Goal: Information Seeking & Learning: Stay updated

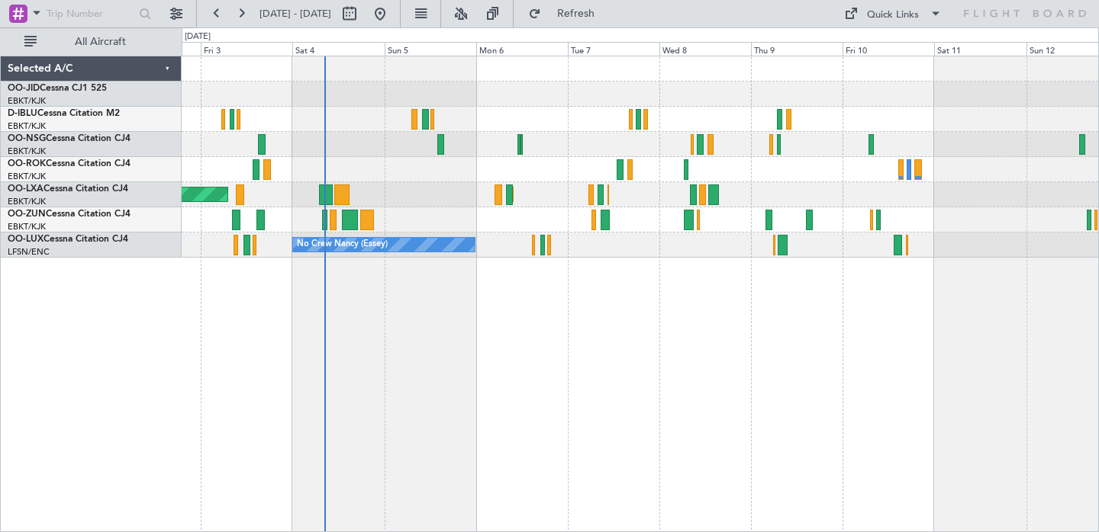
click at [520, 321] on div "AOG Maint Kortrijk-[GEOGRAPHIC_DATA] Planned Maint [GEOGRAPHIC_DATA]-[GEOGRAPHI…" at bounding box center [640, 294] width 917 height 477
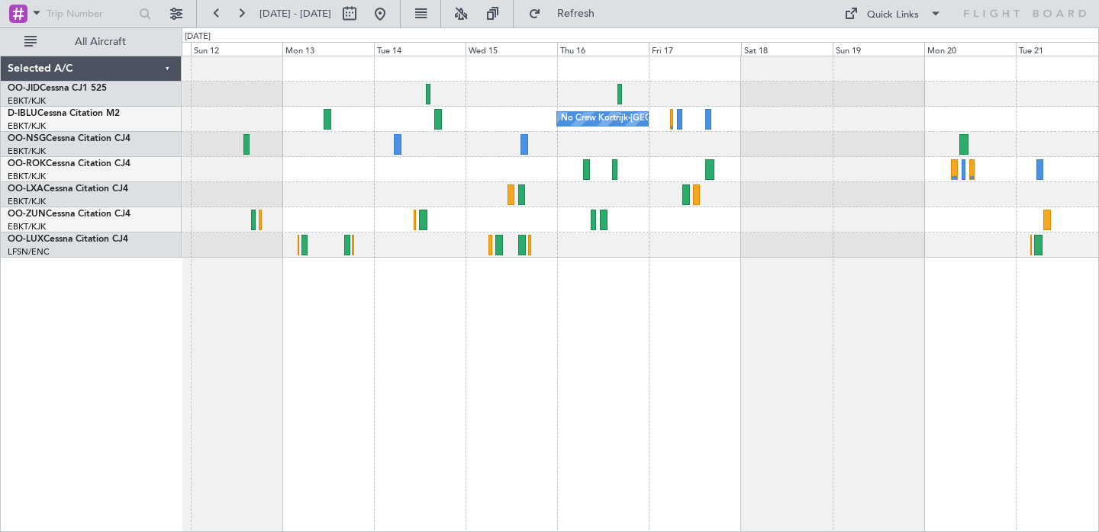
click at [118, 375] on div "No Crew Kortrijk-[GEOGRAPHIC_DATA] Selected A/C OO-JID Cessna CJ1 525 EBKT/KJK …" at bounding box center [549, 279] width 1099 height 505
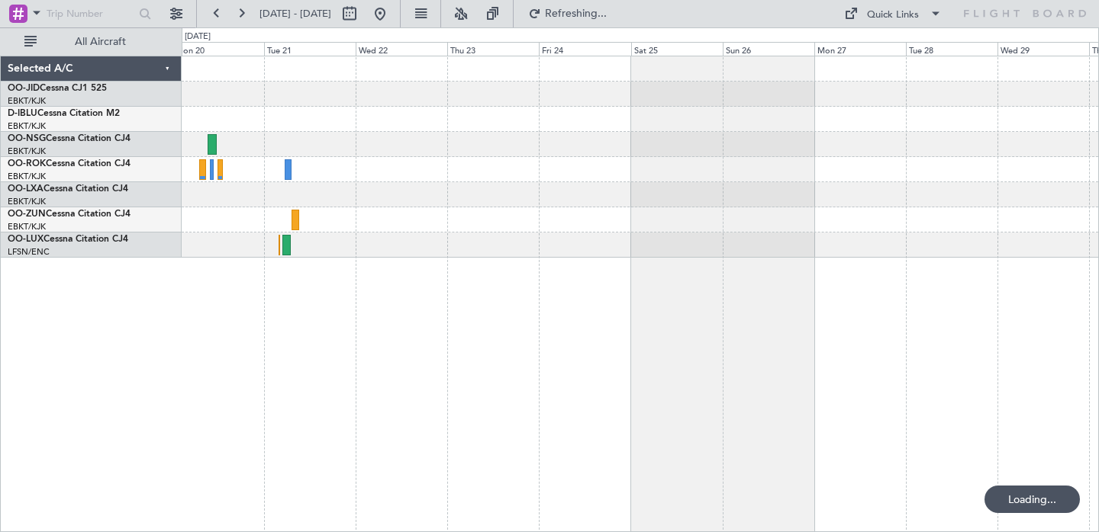
click at [195, 316] on div at bounding box center [640, 294] width 917 height 477
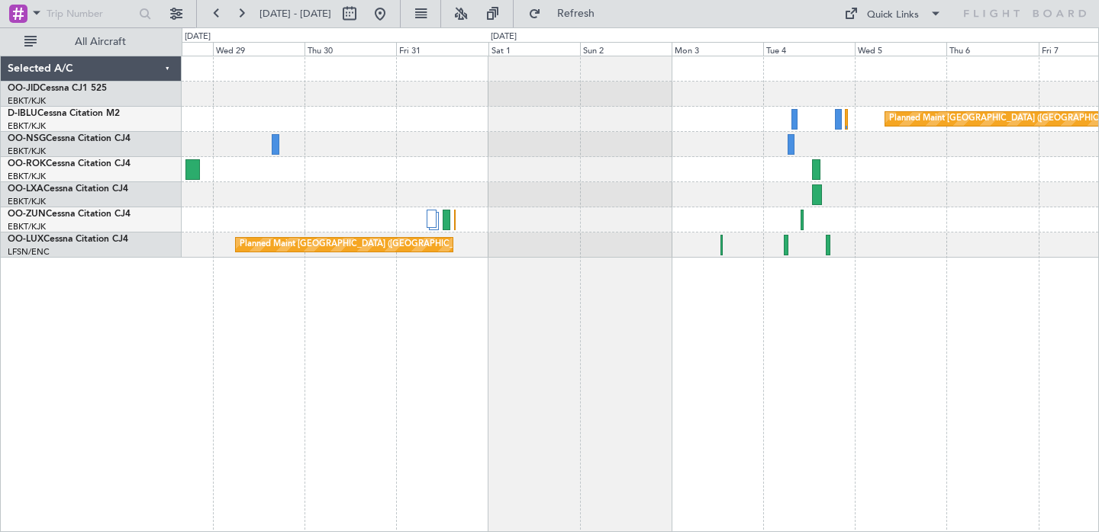
click at [267, 308] on div "Planned Maint [GEOGRAPHIC_DATA] ([GEOGRAPHIC_DATA]) Planned Maint [GEOGRAPHIC_D…" at bounding box center [640, 294] width 917 height 477
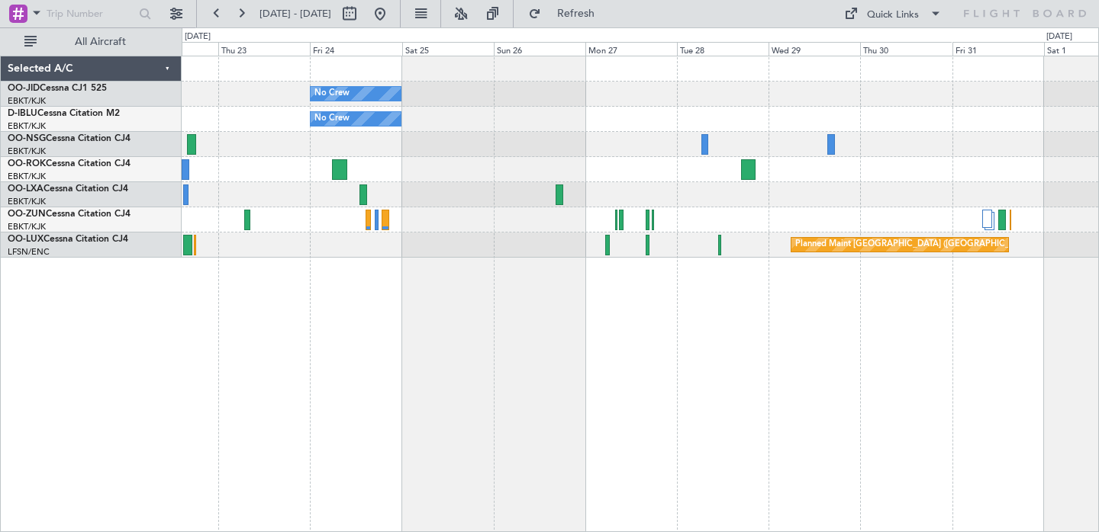
click at [906, 318] on div "No Crew No Crew Planned Maint [GEOGRAPHIC_DATA] ([GEOGRAPHIC_DATA])" at bounding box center [640, 294] width 917 height 477
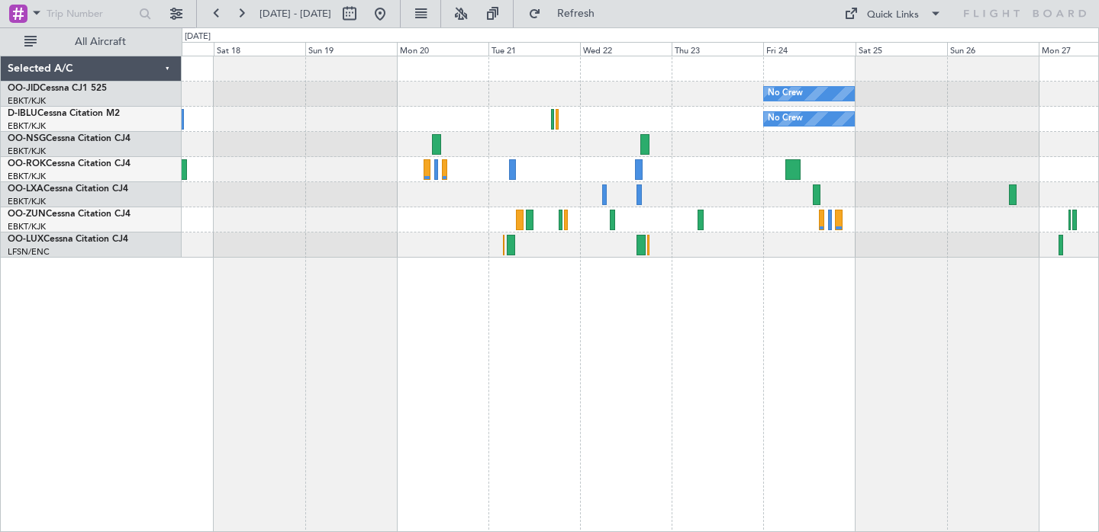
click at [864, 345] on div "No Crew No Crew No Crew Kortrijk-[GEOGRAPHIC_DATA] Planned Maint [GEOGRAPHIC_DA…" at bounding box center [640, 294] width 917 height 477
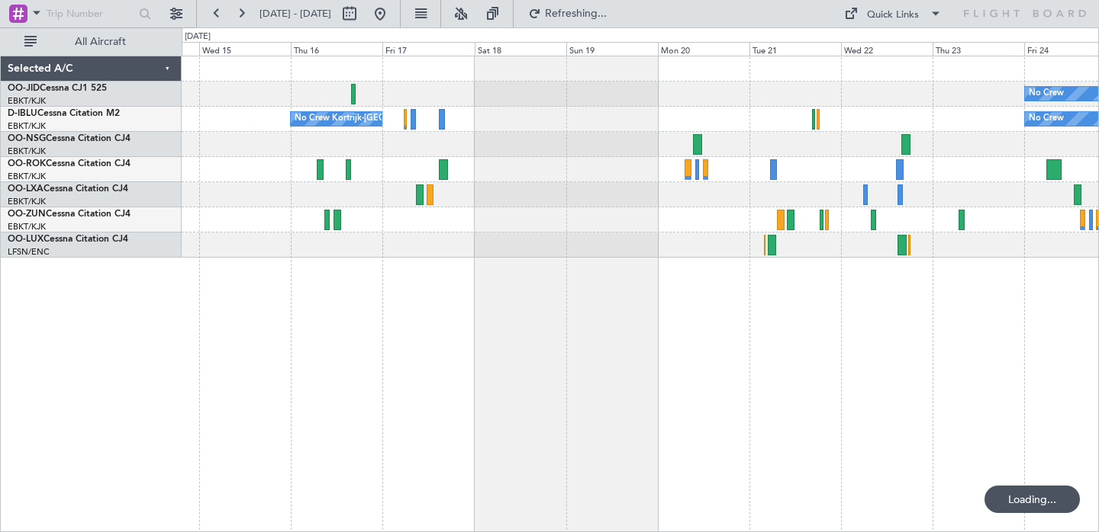
click at [745, 336] on div "No Crew No Crew No Crew Kortrijk-[GEOGRAPHIC_DATA]" at bounding box center [640, 294] width 917 height 477
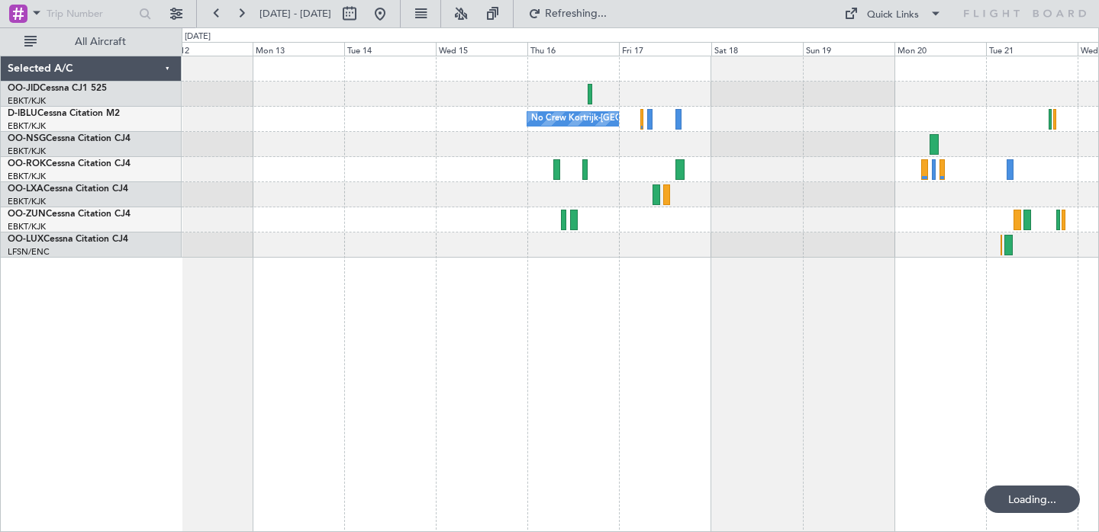
click at [740, 337] on div "No Crew No Crew Kortrijk-[GEOGRAPHIC_DATA] No Crew" at bounding box center [640, 294] width 917 height 477
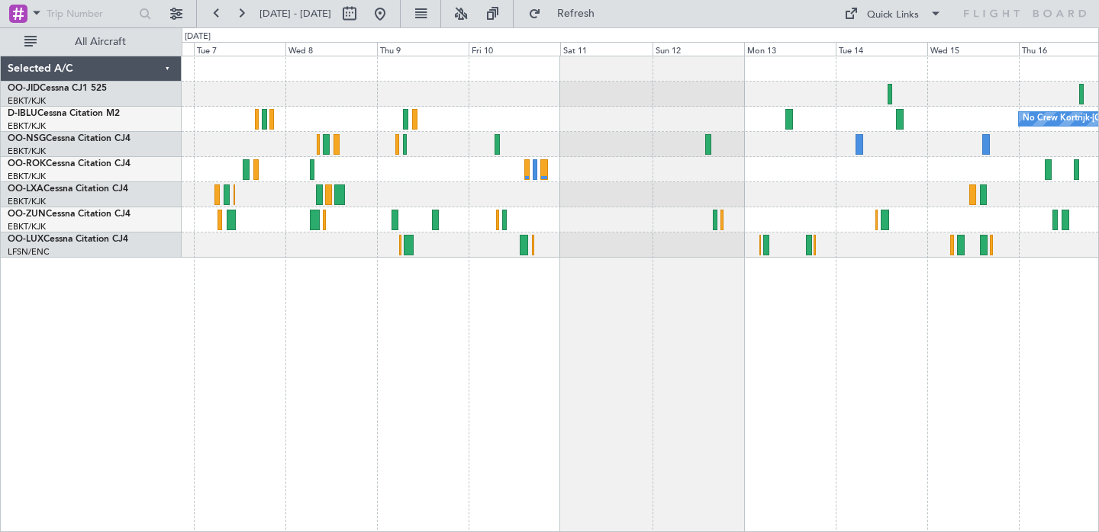
click at [740, 396] on div "No Crew Kortrijk-[GEOGRAPHIC_DATA] Planned Maint [GEOGRAPHIC_DATA]-[GEOGRAPHIC_…" at bounding box center [640, 294] width 917 height 477
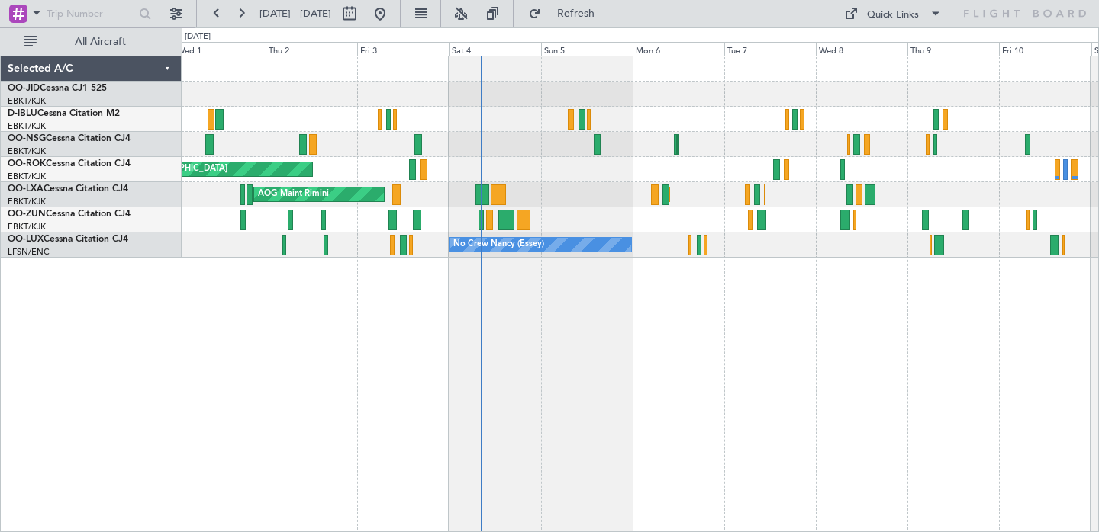
click at [908, 401] on div "AOG Maint Kortrijk-[GEOGRAPHIC_DATA] Planned Maint [GEOGRAPHIC_DATA]-[GEOGRAPHI…" at bounding box center [640, 294] width 917 height 477
